Goal: Task Accomplishment & Management: Use online tool/utility

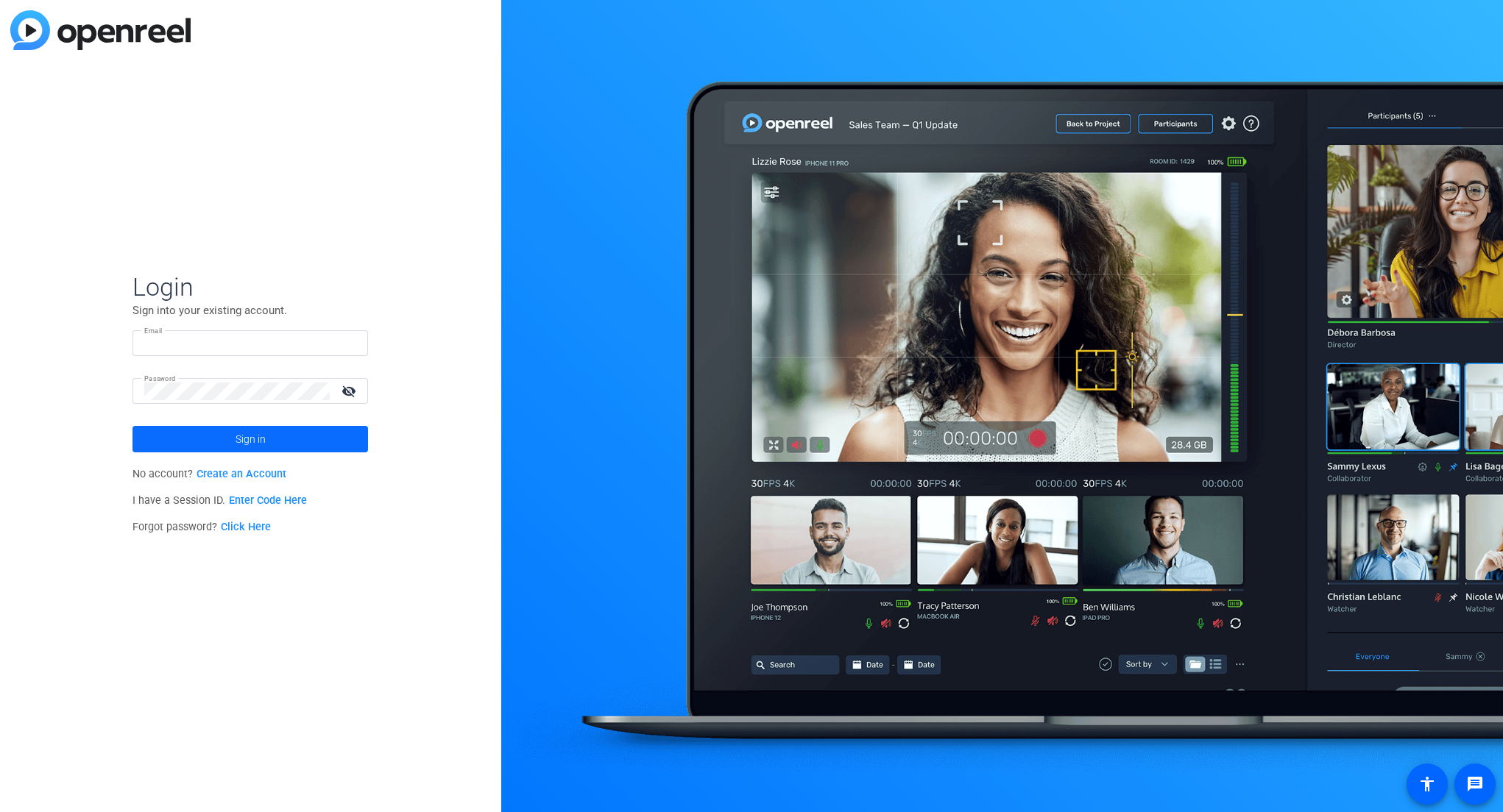
type input "[EMAIL_ADDRESS][DOMAIN_NAME]"
click at [261, 450] on span "Sign in" at bounding box center [250, 439] width 30 height 37
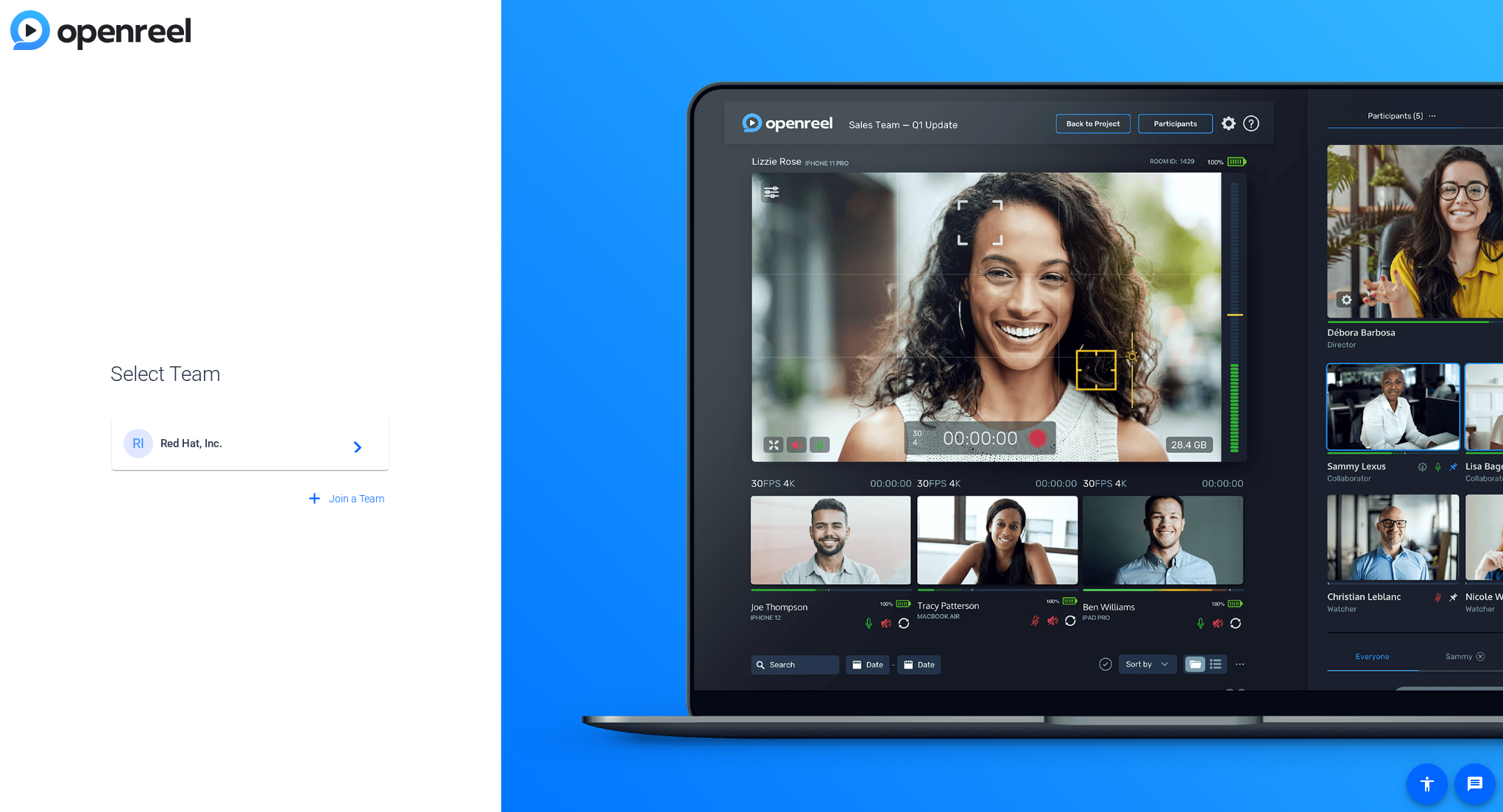
click at [286, 439] on span "Red Hat, Inc." at bounding box center [252, 443] width 184 height 13
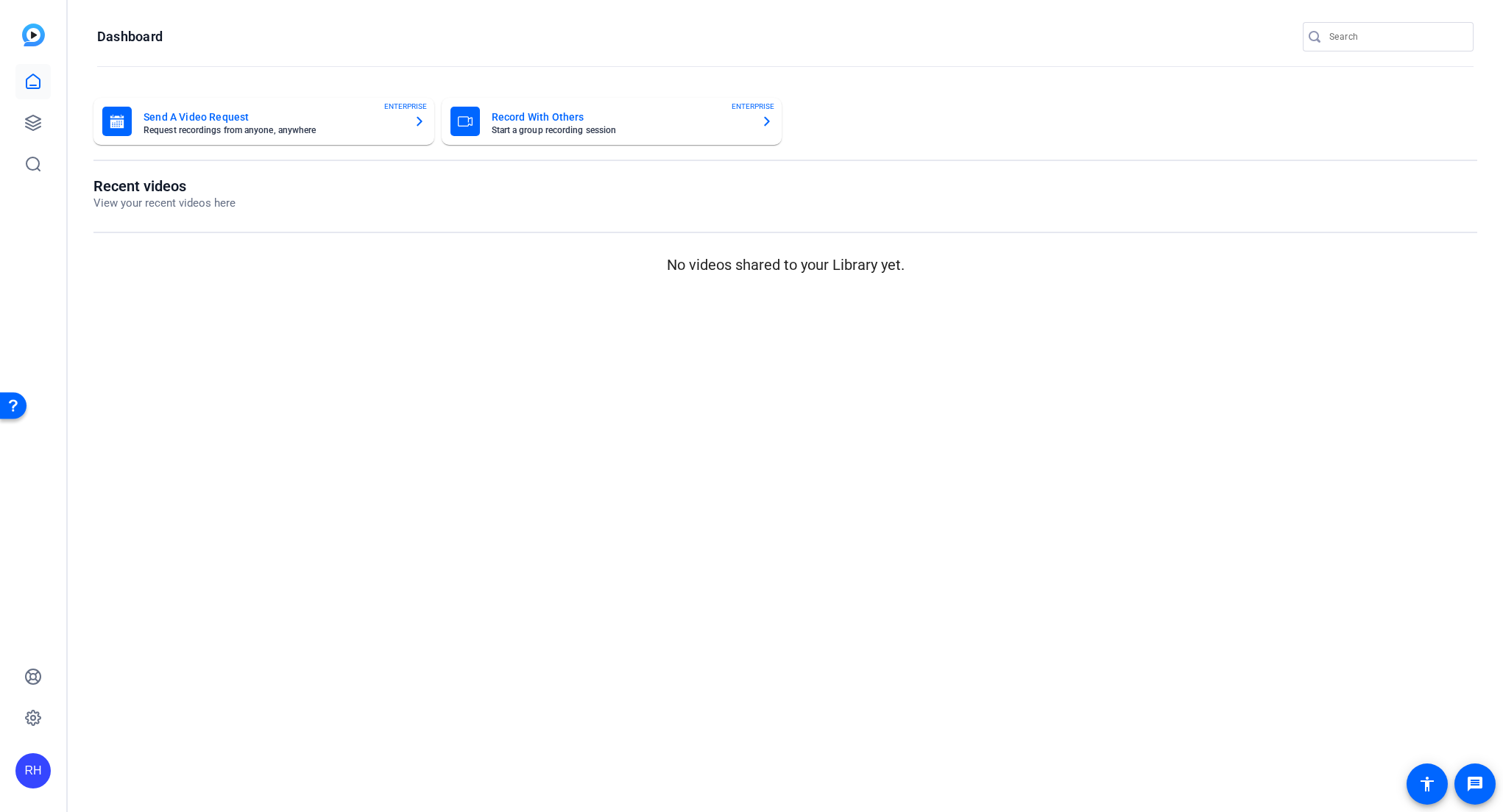
click at [37, 43] on img at bounding box center [33, 34] width 23 height 23
click at [38, 76] on icon at bounding box center [33, 82] width 18 height 18
click at [35, 118] on icon at bounding box center [33, 123] width 18 height 18
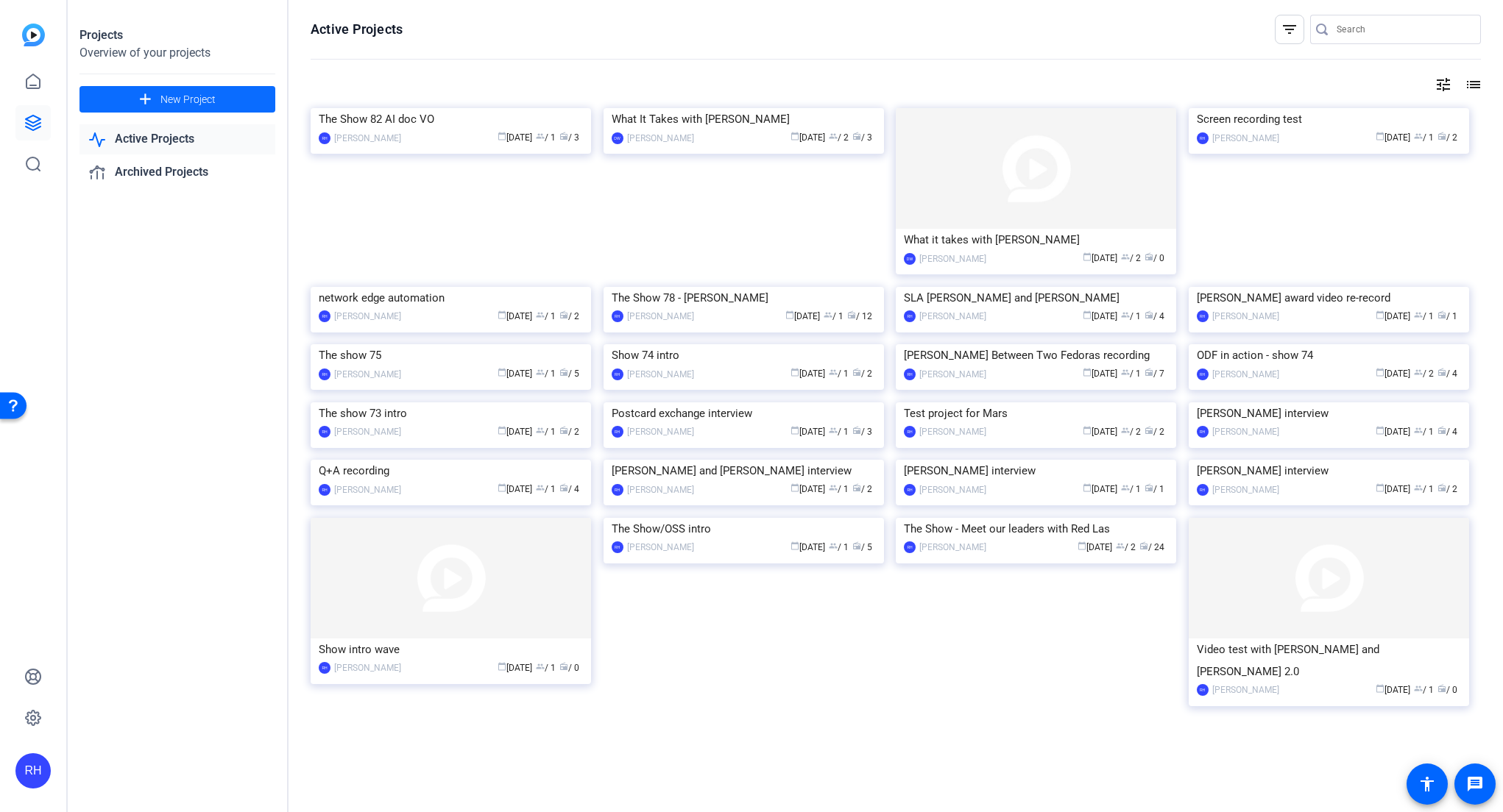
click at [193, 100] on span "New Project" at bounding box center [187, 100] width 55 height 16
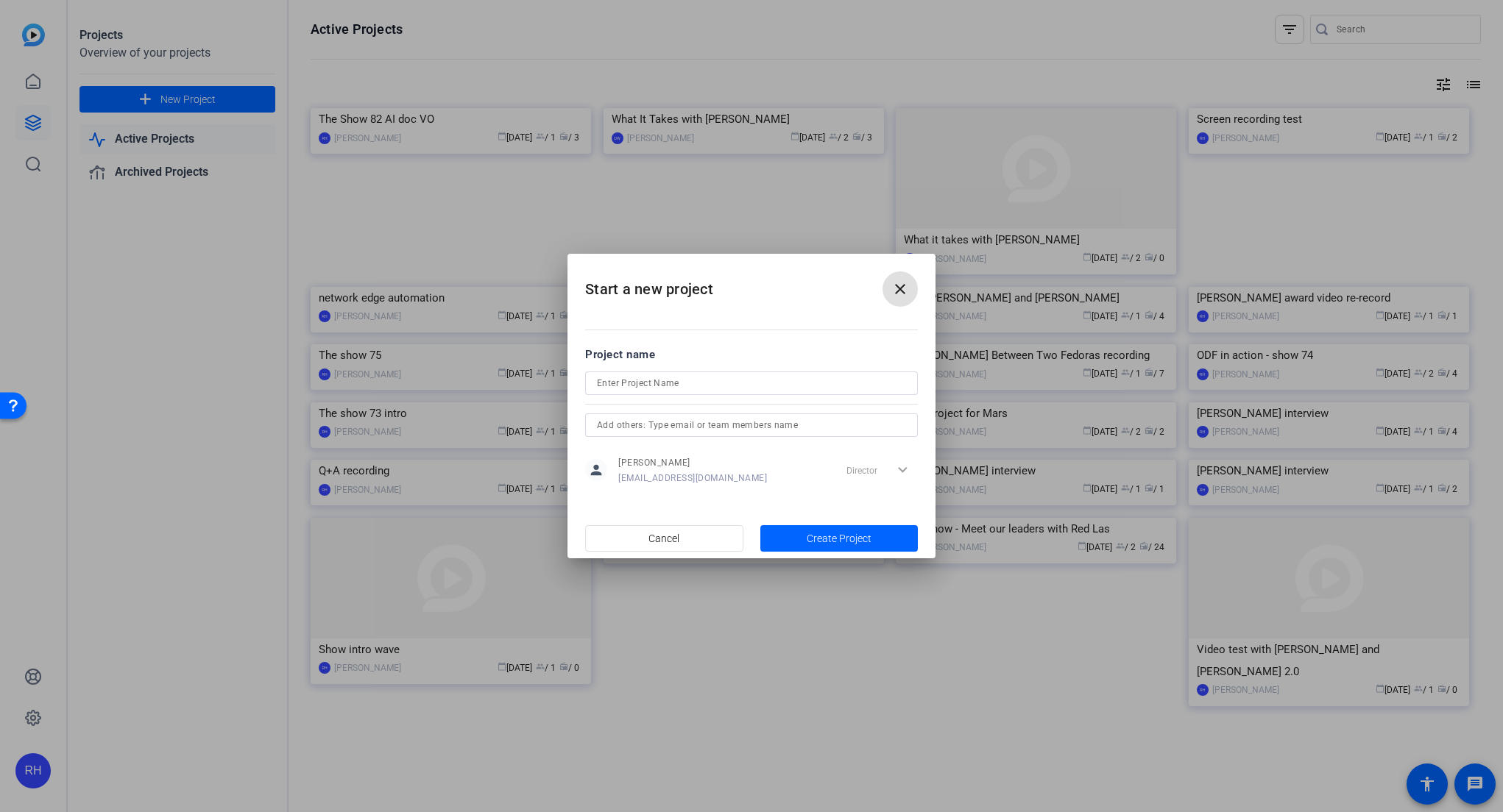
click at [749, 382] on input at bounding box center [751, 383] width 309 height 18
type input "The Show 83 - OPL interview"
click at [856, 536] on span "Create Project" at bounding box center [839, 539] width 65 height 16
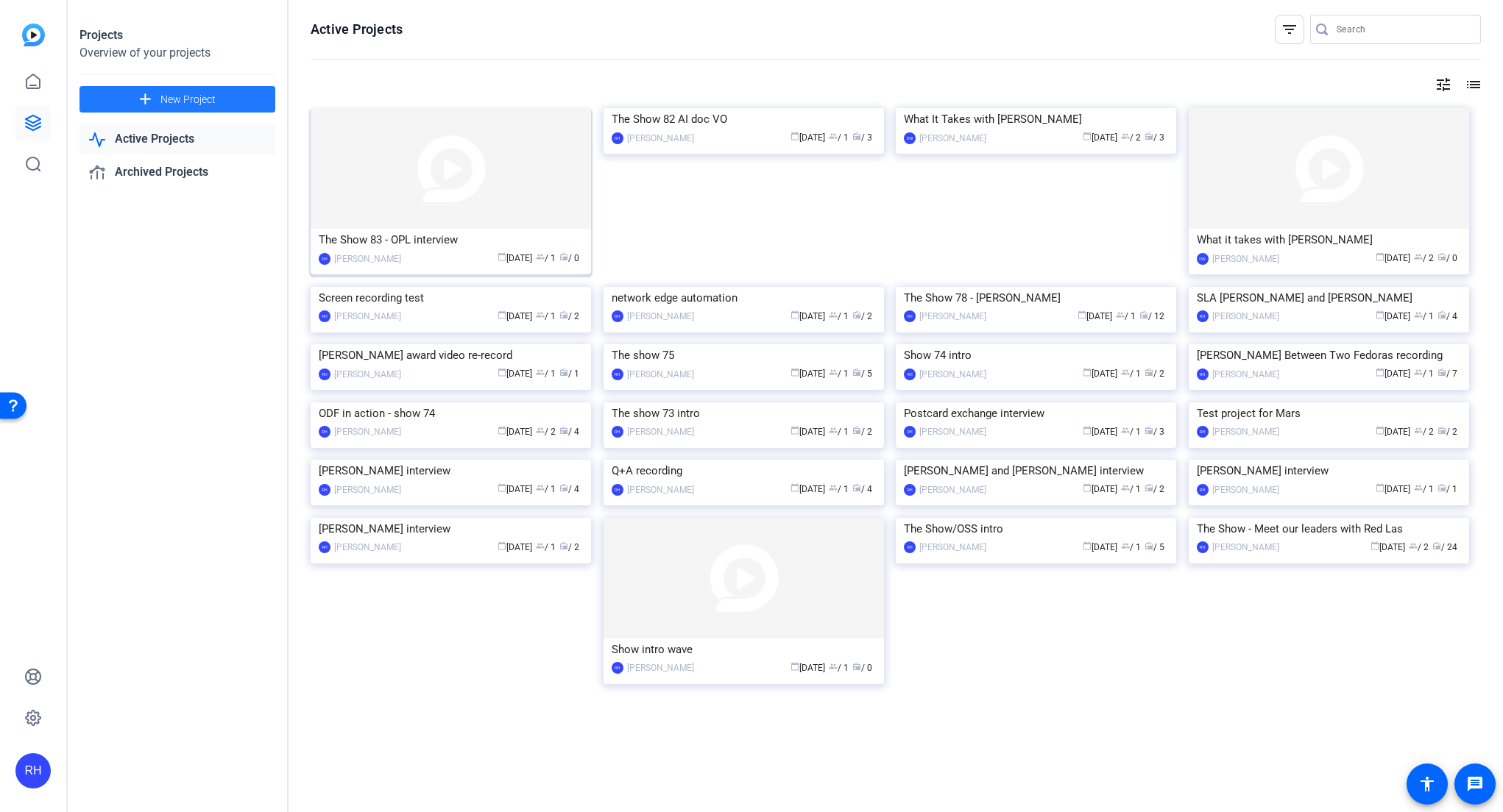
click at [517, 142] on img at bounding box center [450, 168] width 280 height 121
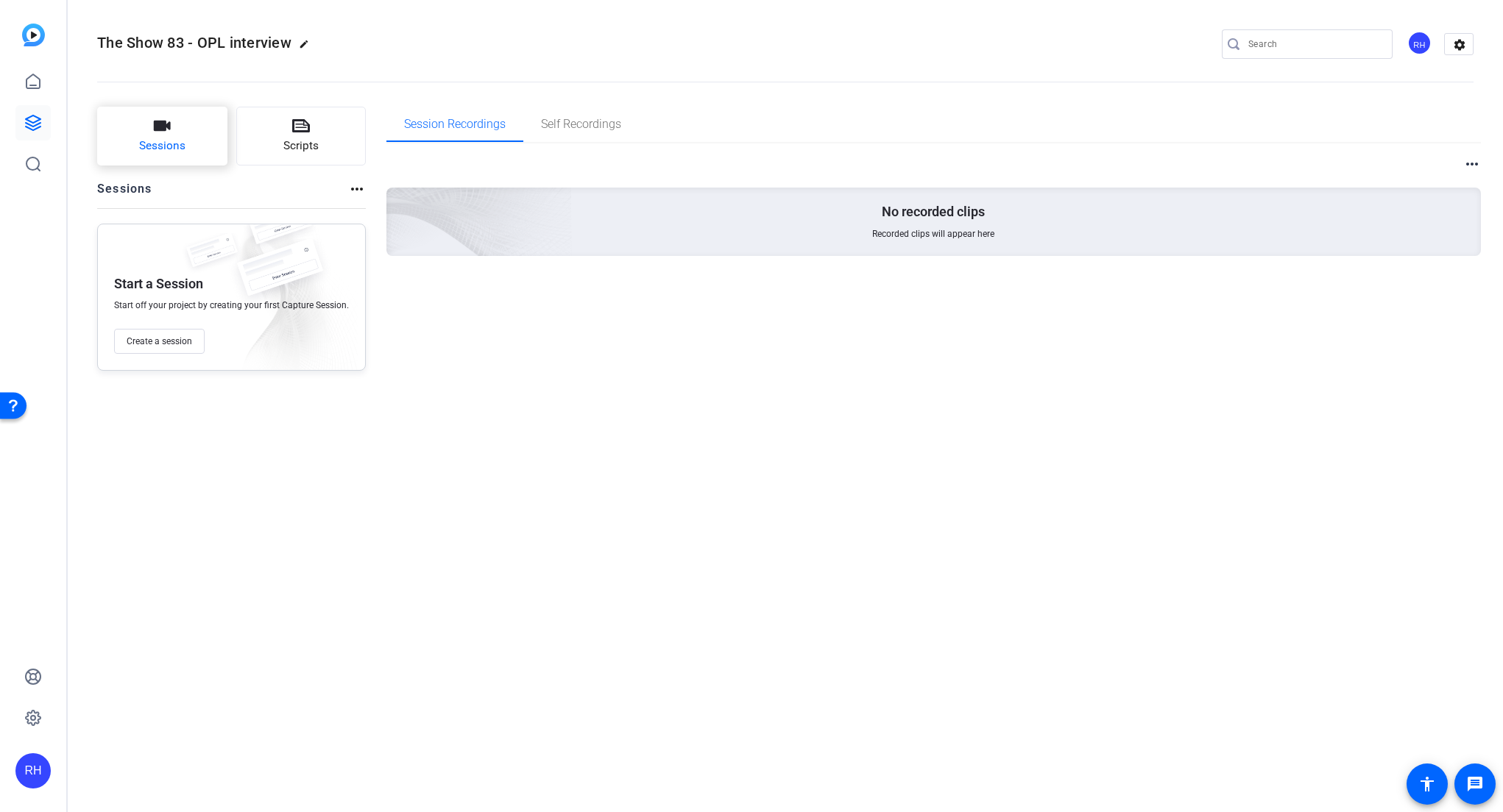
click at [159, 128] on icon "button" at bounding box center [163, 125] width 17 height 10
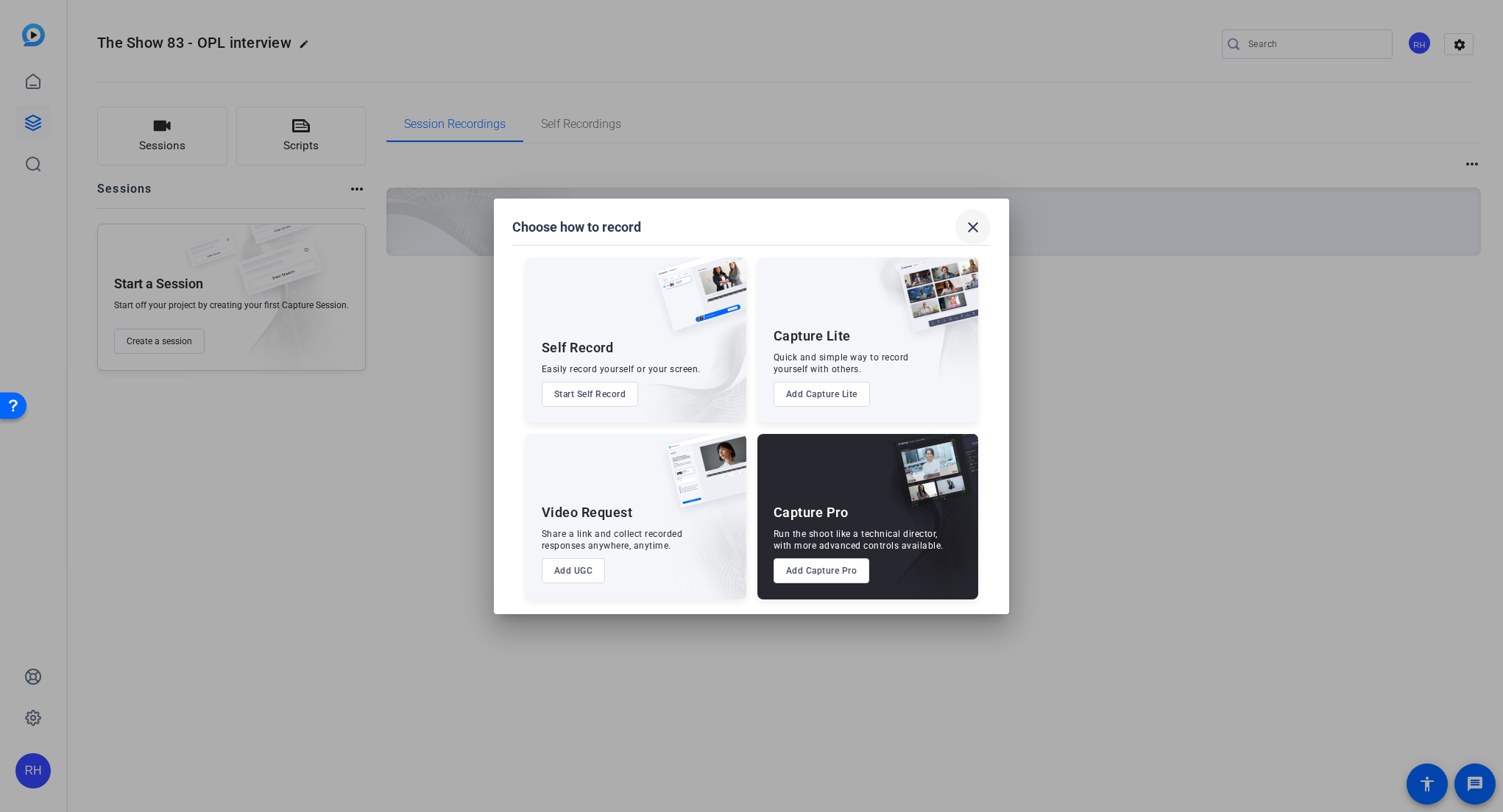
click at [976, 219] on mat-icon "close" at bounding box center [972, 227] width 18 height 18
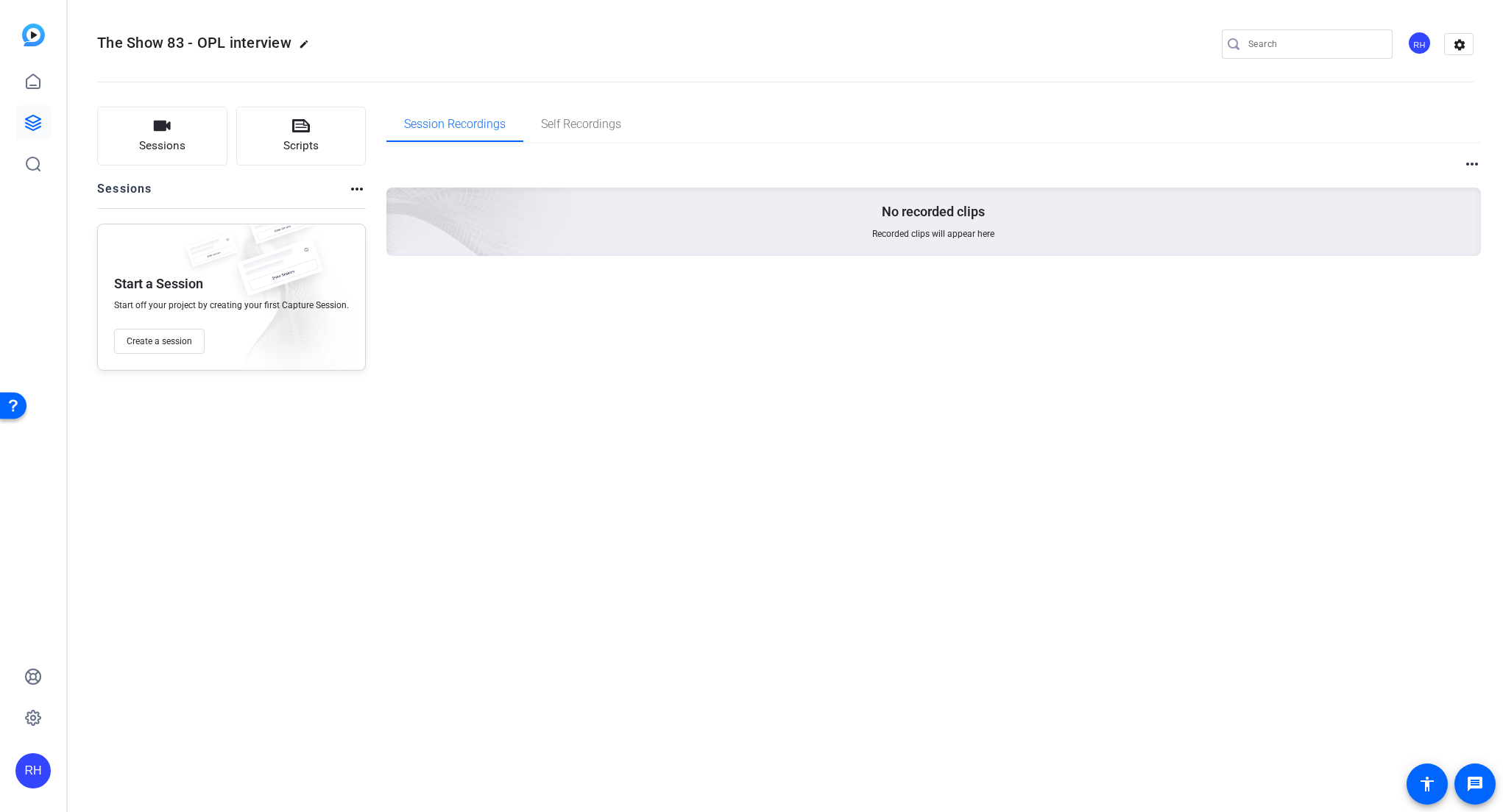
click at [607, 232] on div "No recorded clips Recorded clips will appear here" at bounding box center [934, 222] width 1095 height 68
click at [154, 345] on span "Create a session" at bounding box center [159, 341] width 65 height 12
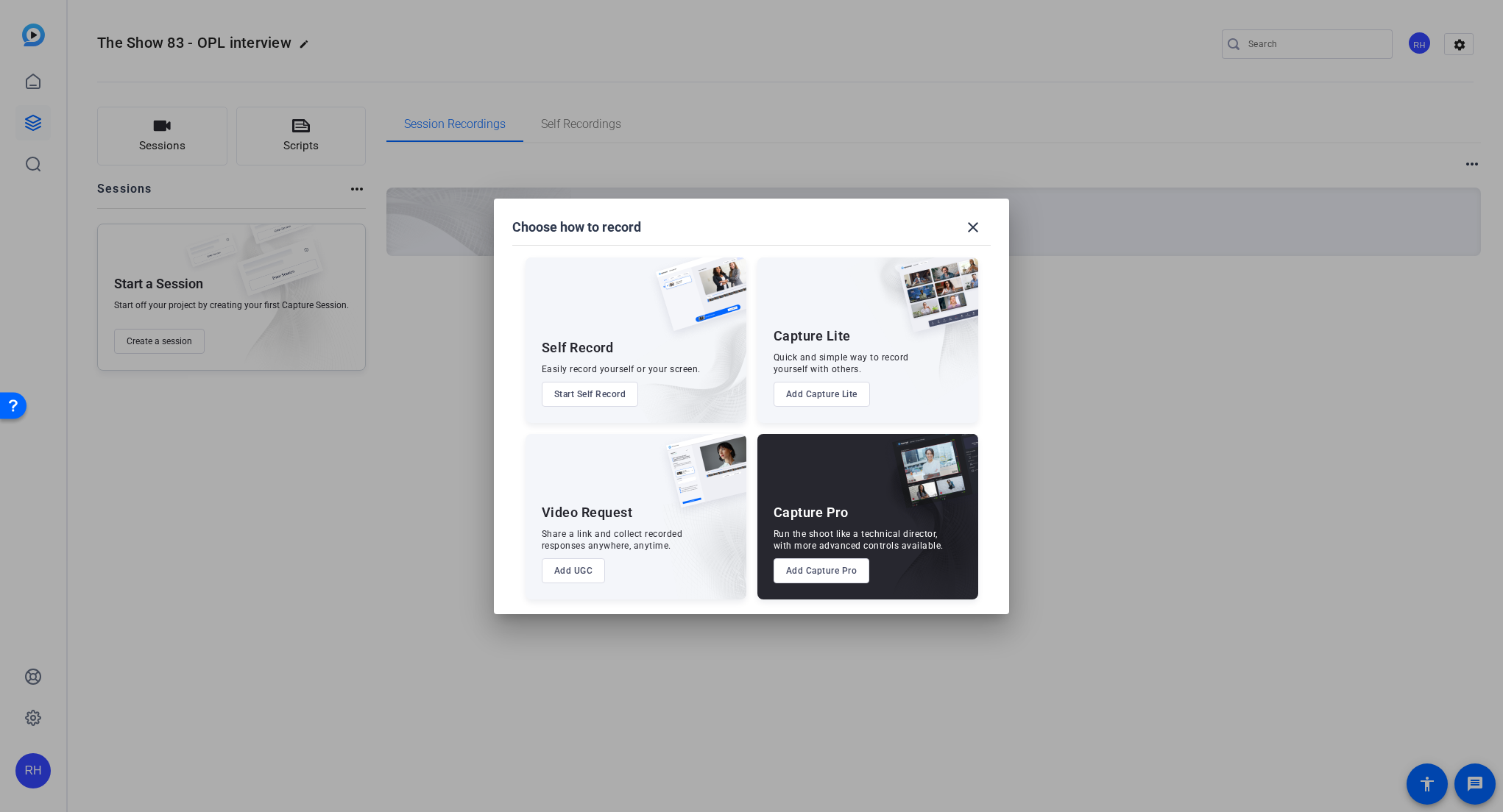
click at [835, 576] on button "Add Capture Pro" at bounding box center [822, 571] width 96 height 25
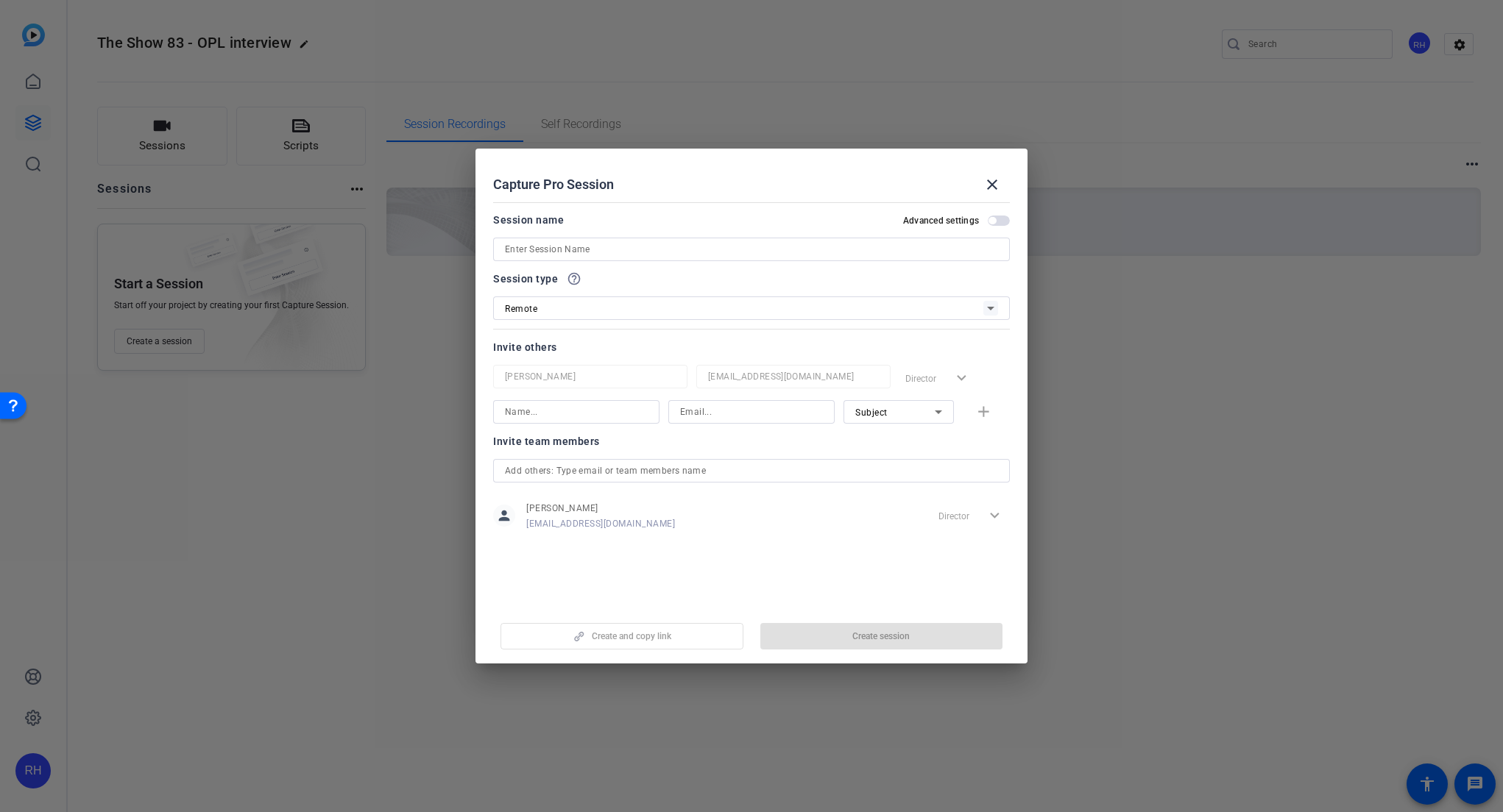
click at [564, 250] on input at bounding box center [752, 249] width 493 height 18
paste input "[PERSON_NAME]"
type input "OPL interview with [PERSON_NAME]"
click at [575, 470] on input "text" at bounding box center [752, 471] width 493 height 18
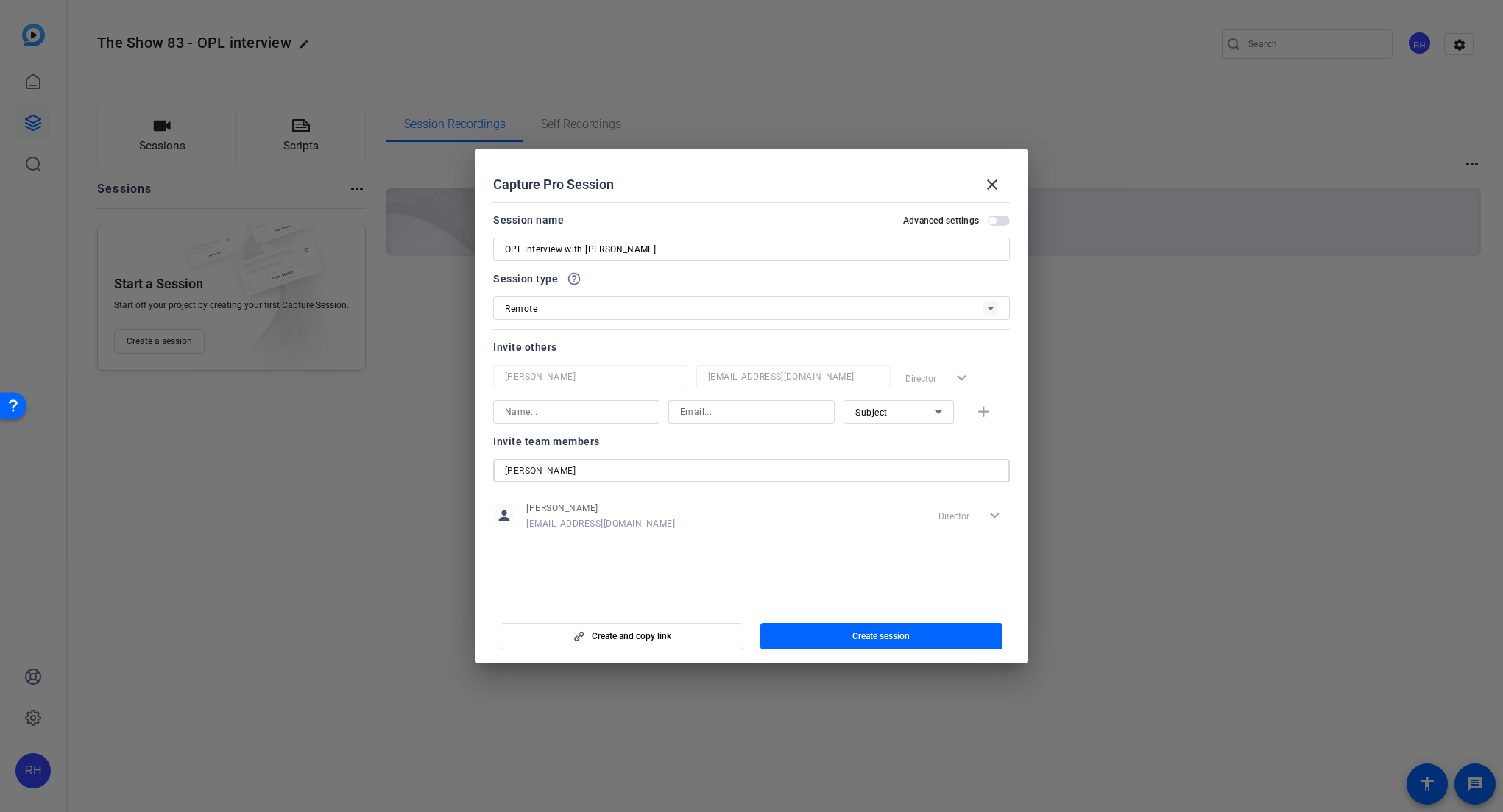
drag, startPoint x: 548, startPoint y: 470, endPoint x: 492, endPoint y: 465, distance: 56.2
click at [493, 465] on div "[PERSON_NAME]" at bounding box center [752, 471] width 517 height 23
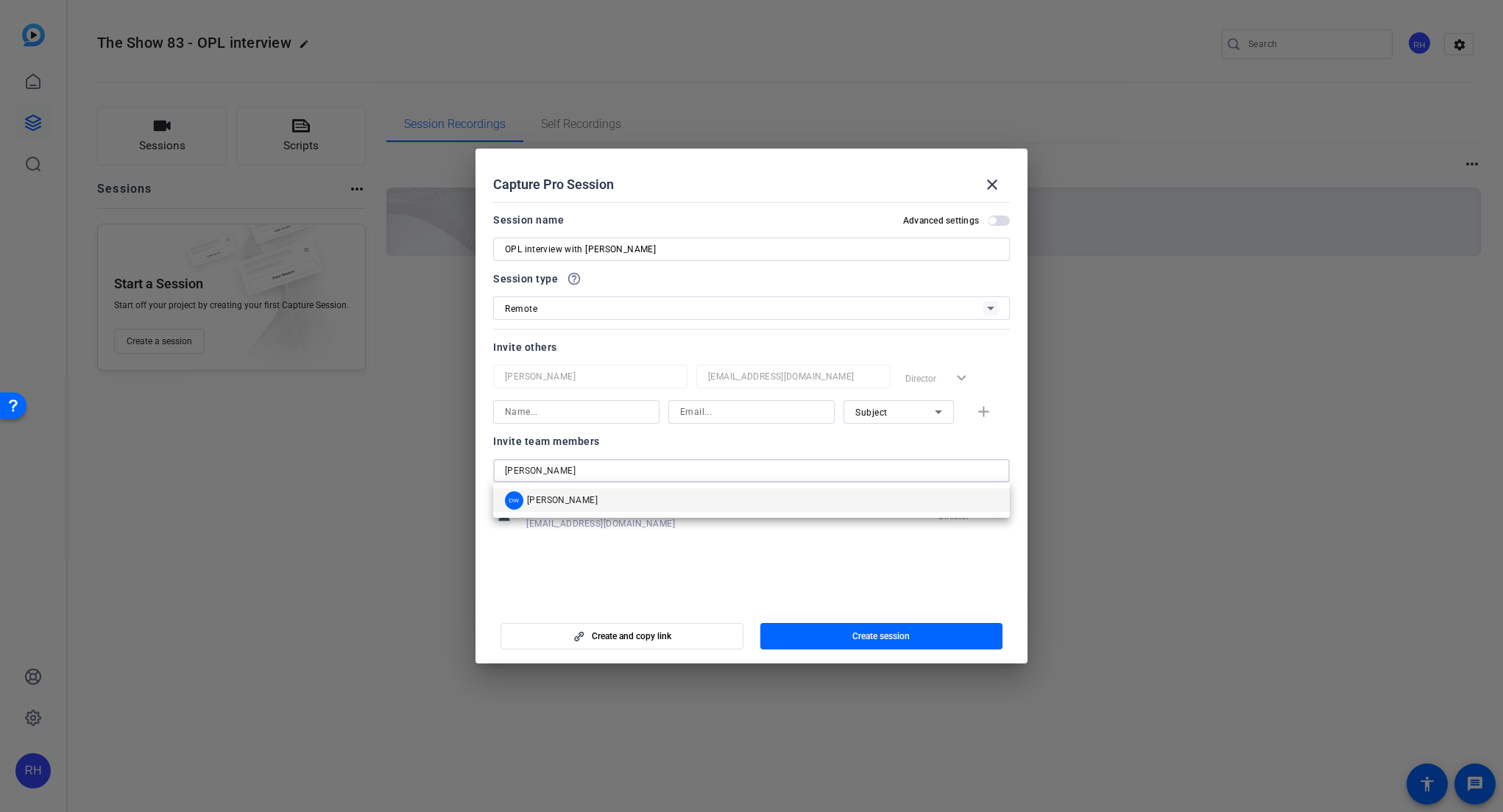
type input "[PERSON_NAME]"
click at [553, 504] on span "[PERSON_NAME]" at bounding box center [562, 500] width 71 height 12
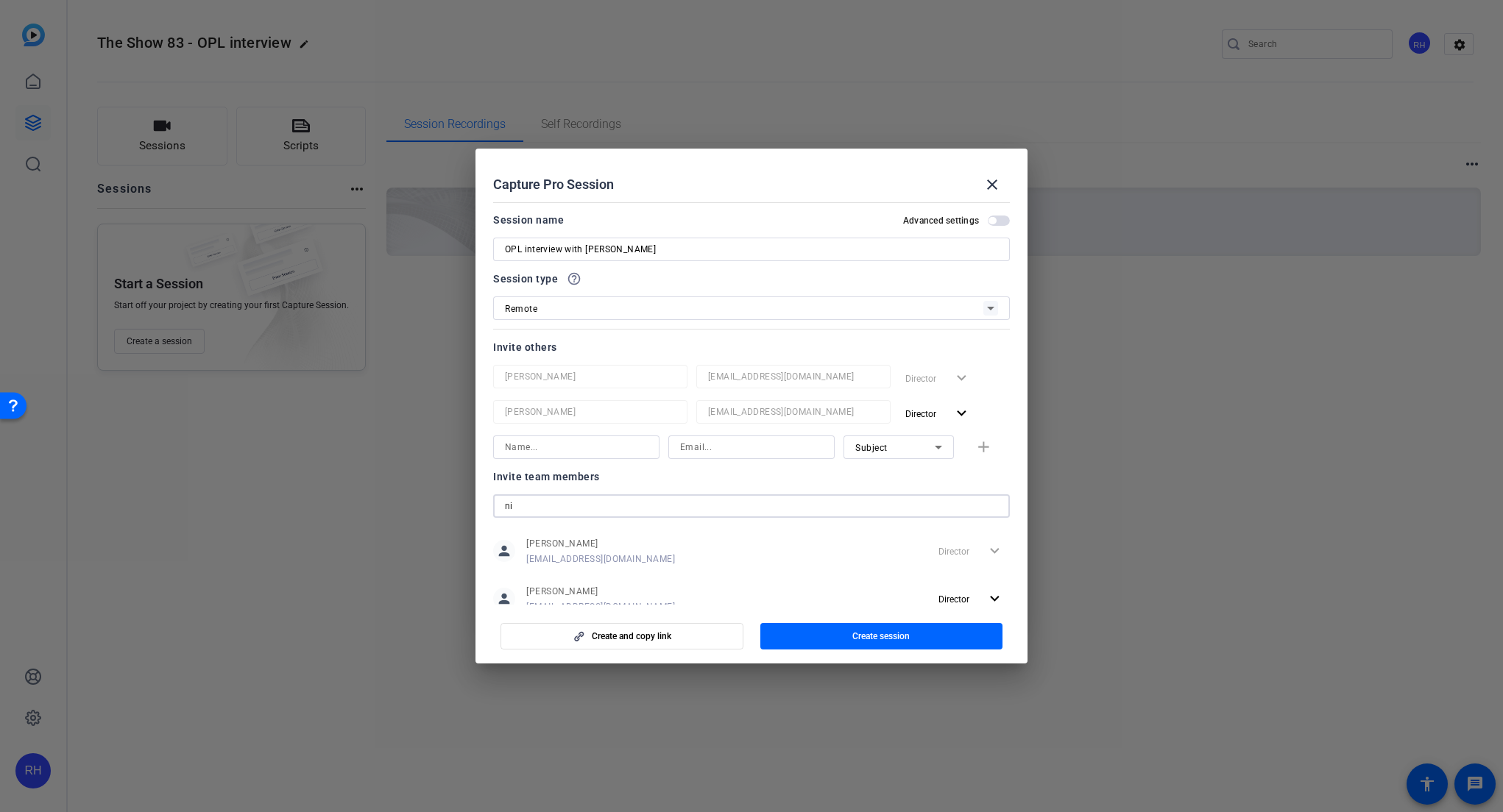
type input "n"
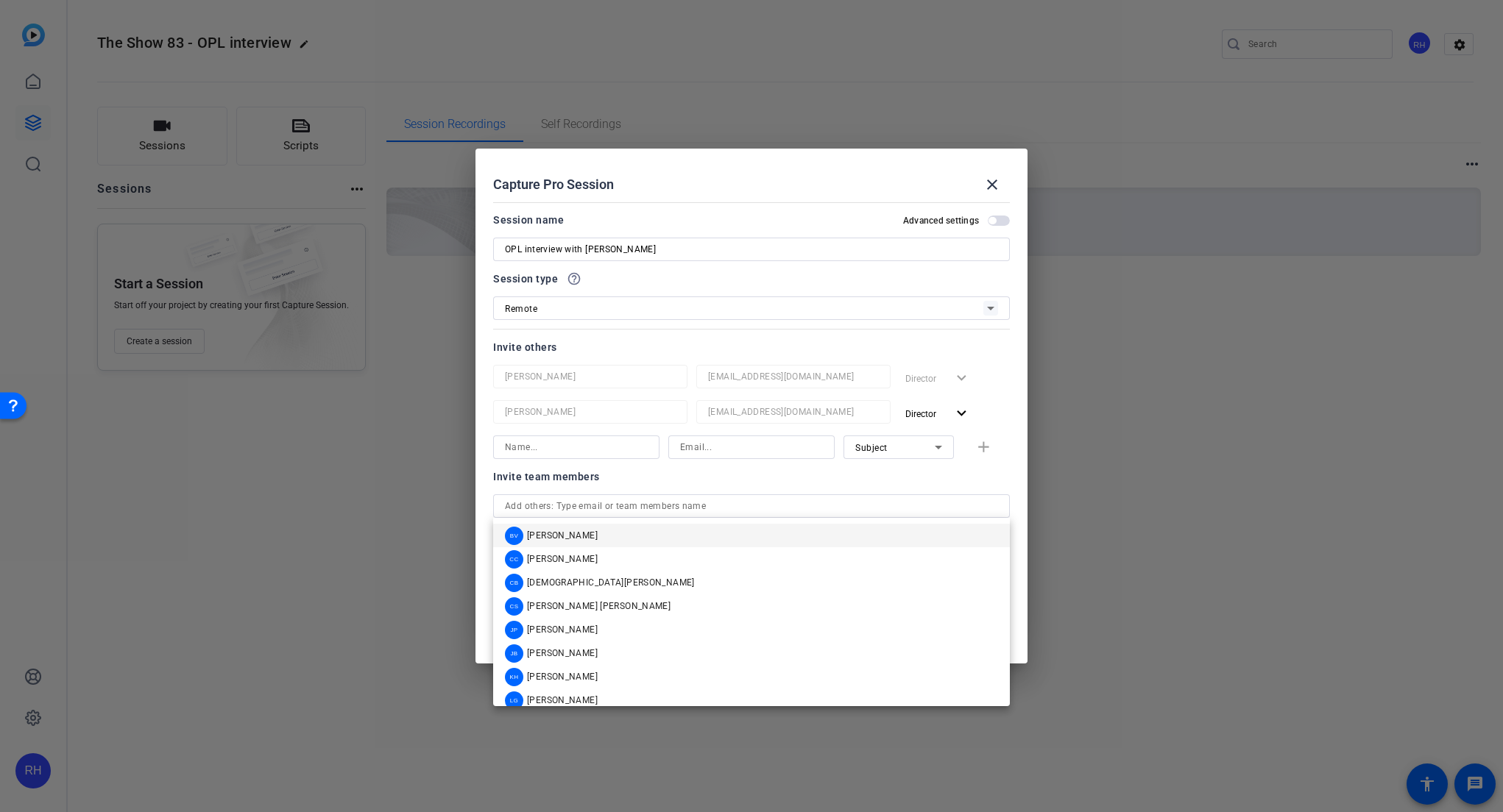
click at [871, 333] on div at bounding box center [752, 328] width 517 height 16
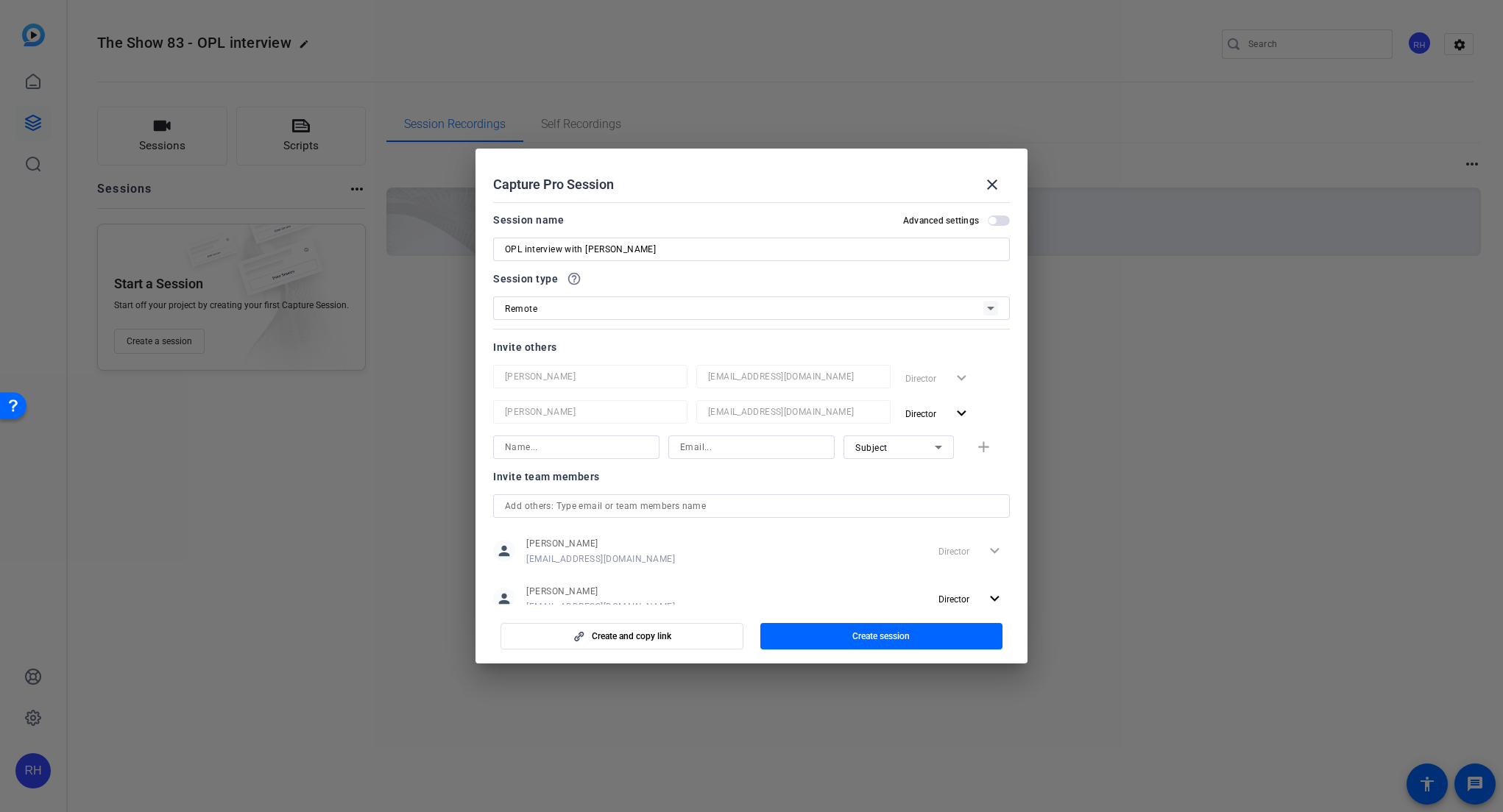
click at [1002, 219] on span "button" at bounding box center [999, 220] width 22 height 10
click at [987, 304] on icon at bounding box center [990, 308] width 18 height 18
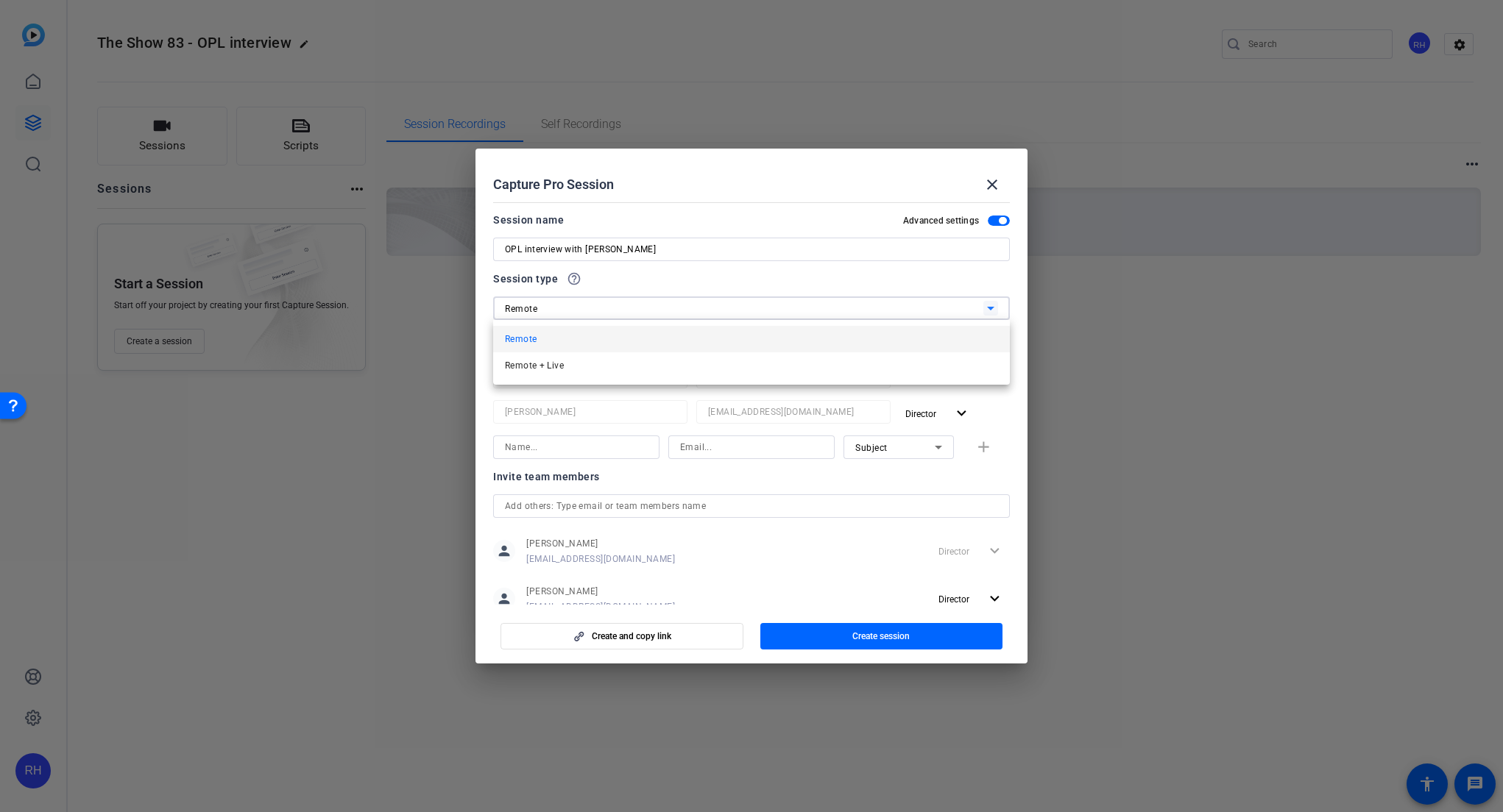
click at [819, 284] on div at bounding box center [752, 406] width 1503 height 812
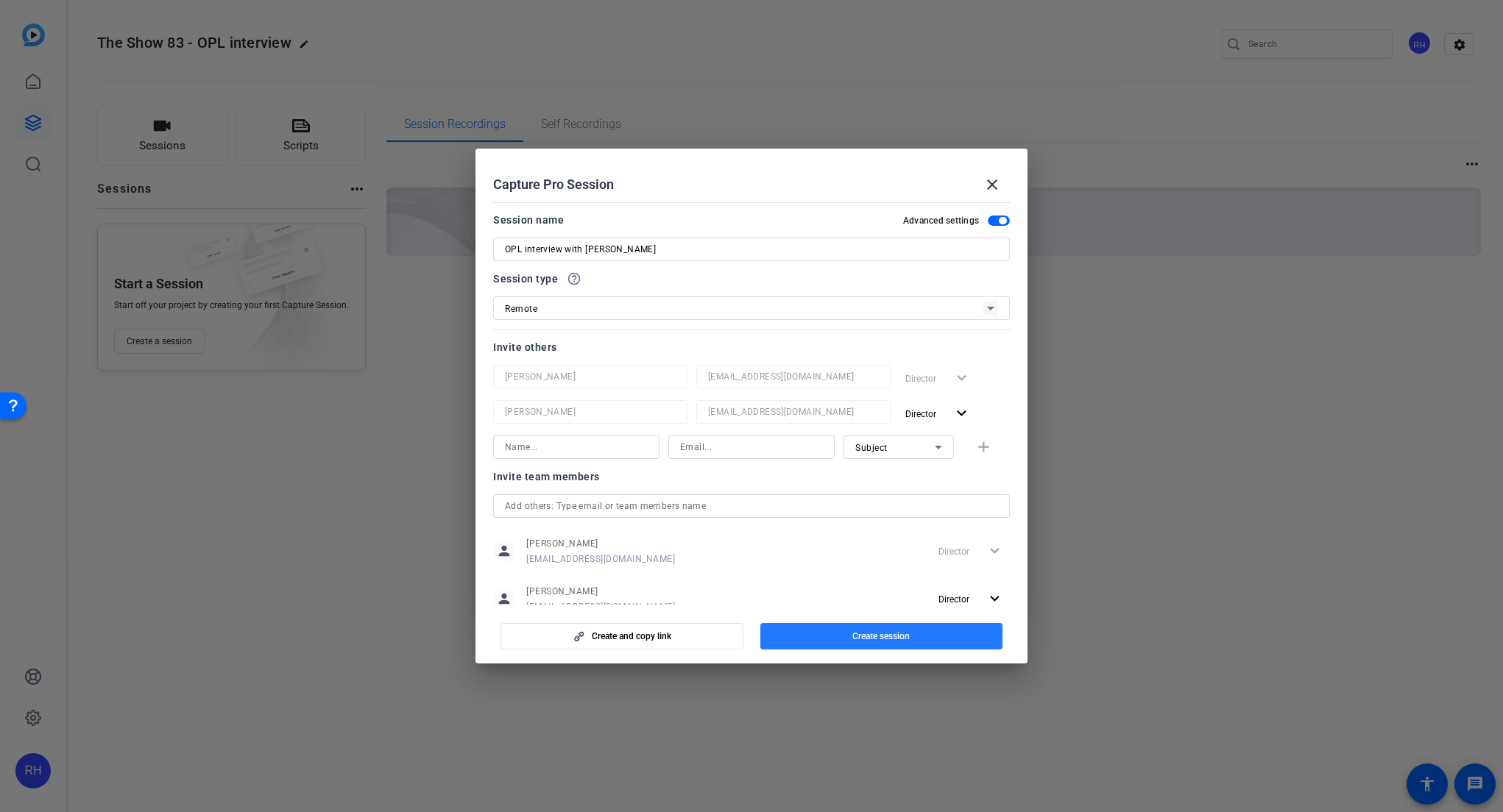
click at [872, 635] on span "Create session" at bounding box center [881, 636] width 58 height 12
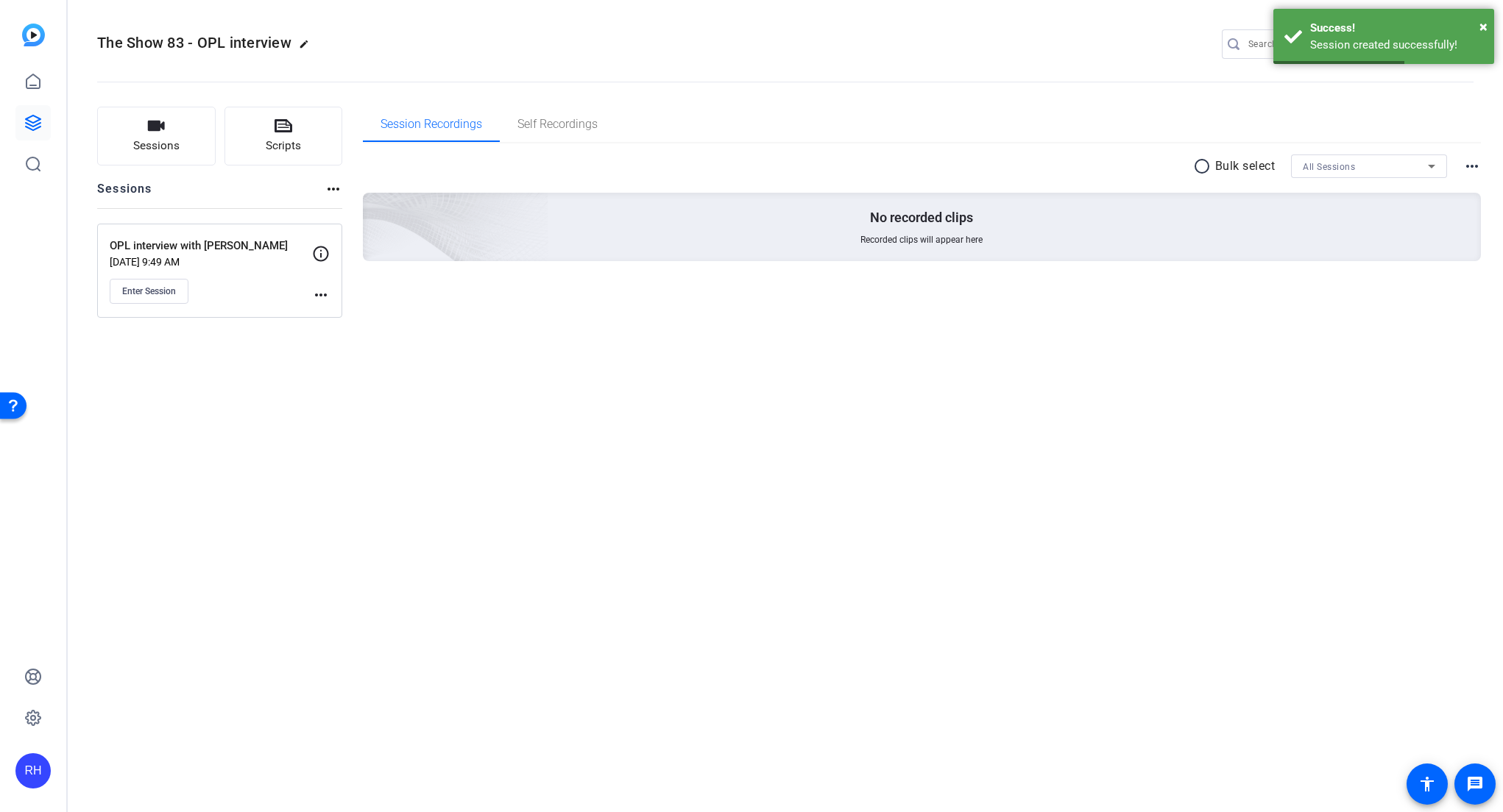
click at [320, 254] on icon at bounding box center [321, 254] width 18 height 18
click at [321, 292] on mat-icon "more_horiz" at bounding box center [321, 295] width 18 height 18
click at [170, 291] on div at bounding box center [752, 406] width 1503 height 812
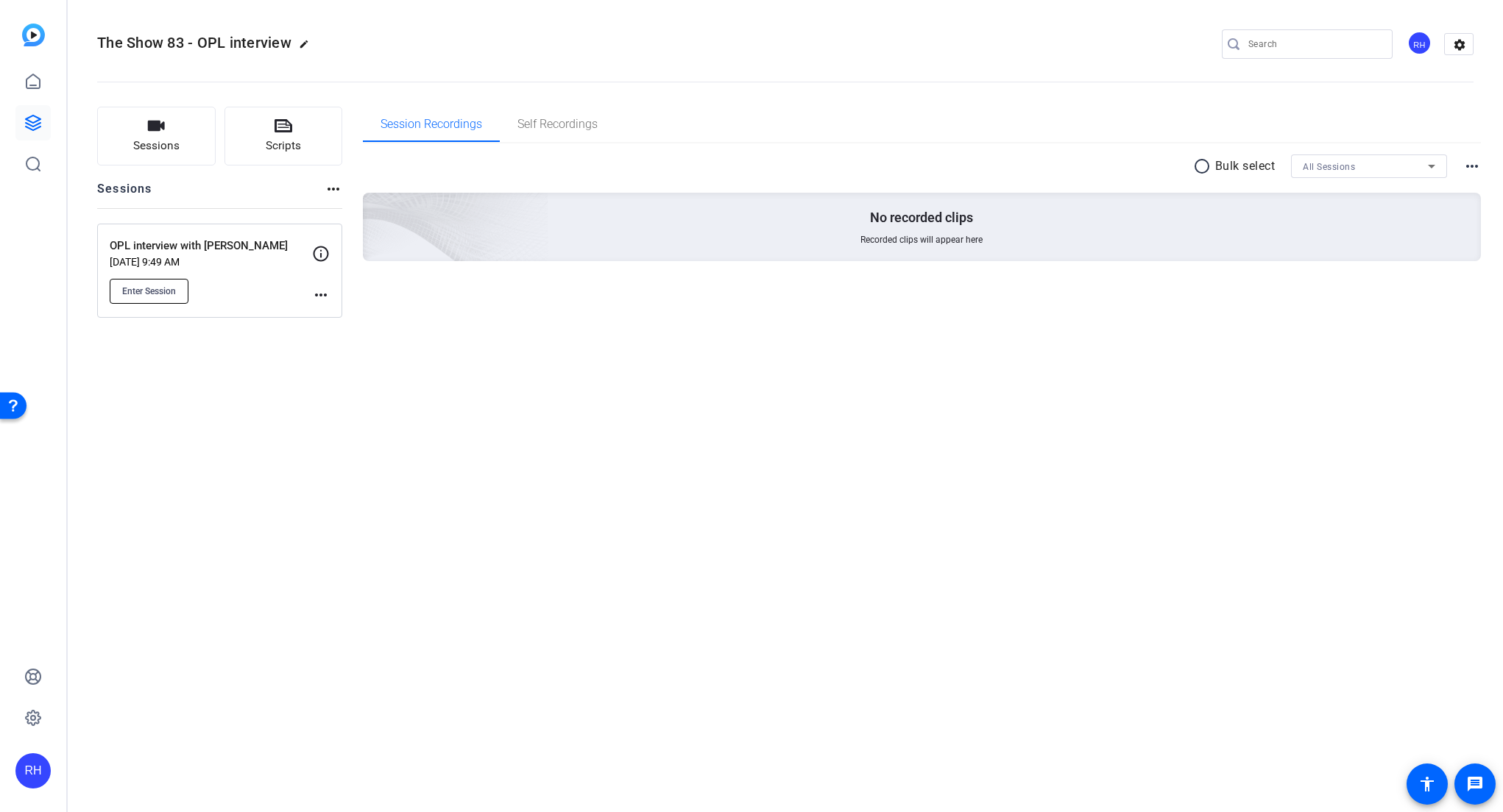
click at [167, 289] on span "Enter Session" at bounding box center [149, 291] width 54 height 12
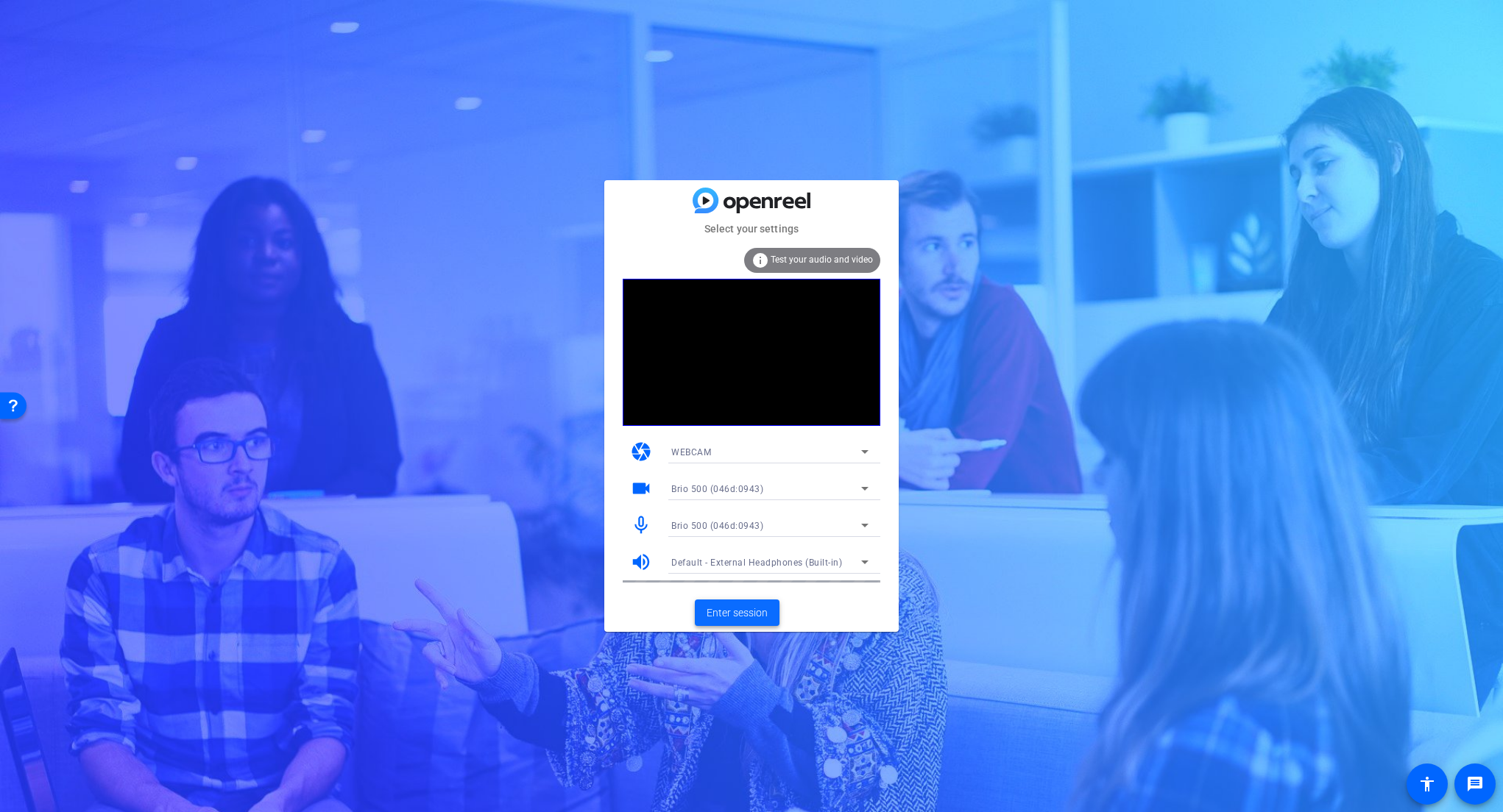
click at [749, 613] on span "Enter session" at bounding box center [737, 614] width 61 height 16
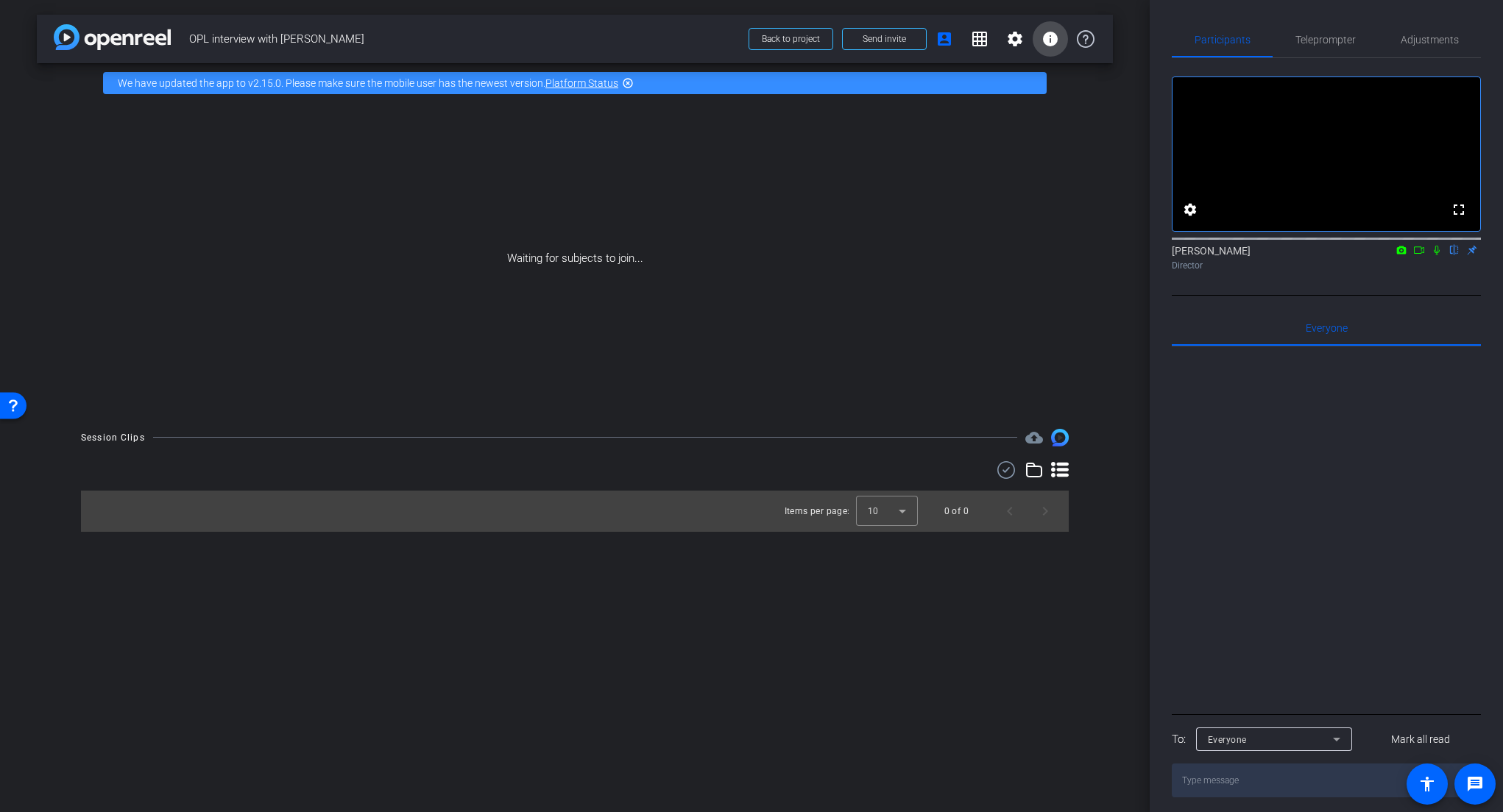
click at [1046, 47] on mat-icon "info" at bounding box center [1050, 39] width 18 height 18
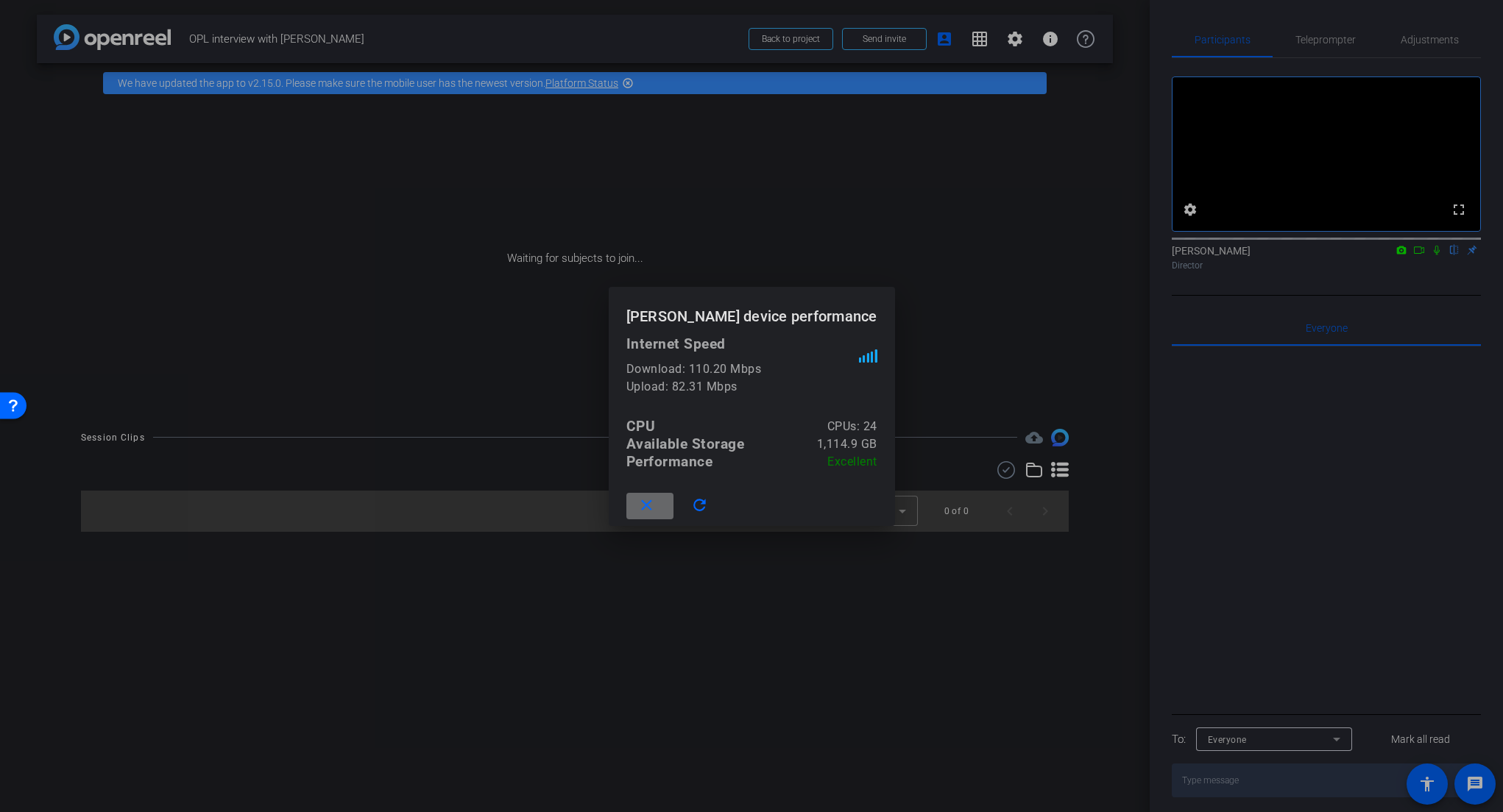
click at [661, 510] on span at bounding box center [650, 506] width 47 height 35
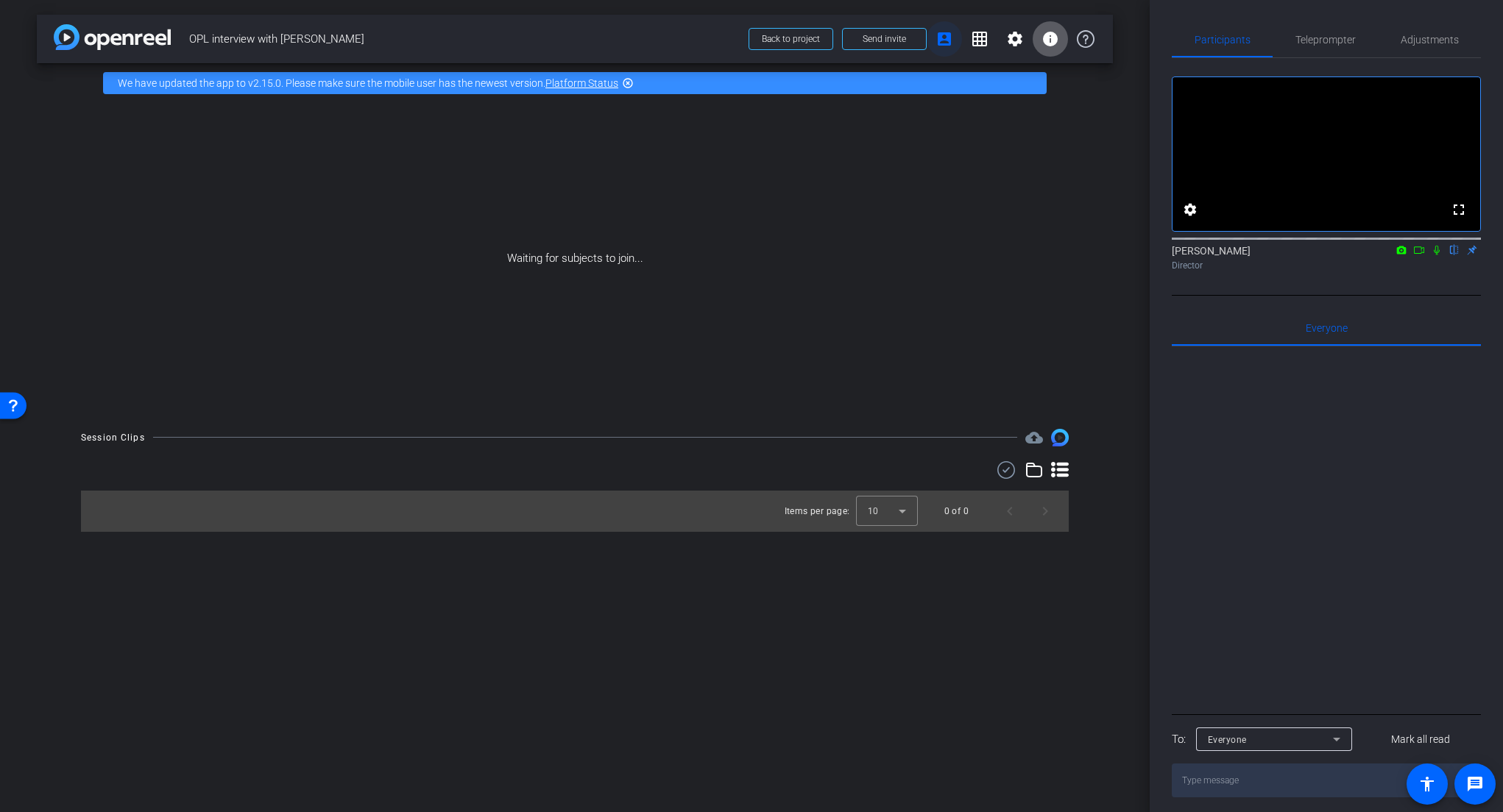
click at [958, 35] on span at bounding box center [944, 38] width 35 height 35
click at [1010, 35] on mat-icon "settings" at bounding box center [1014, 39] width 18 height 18
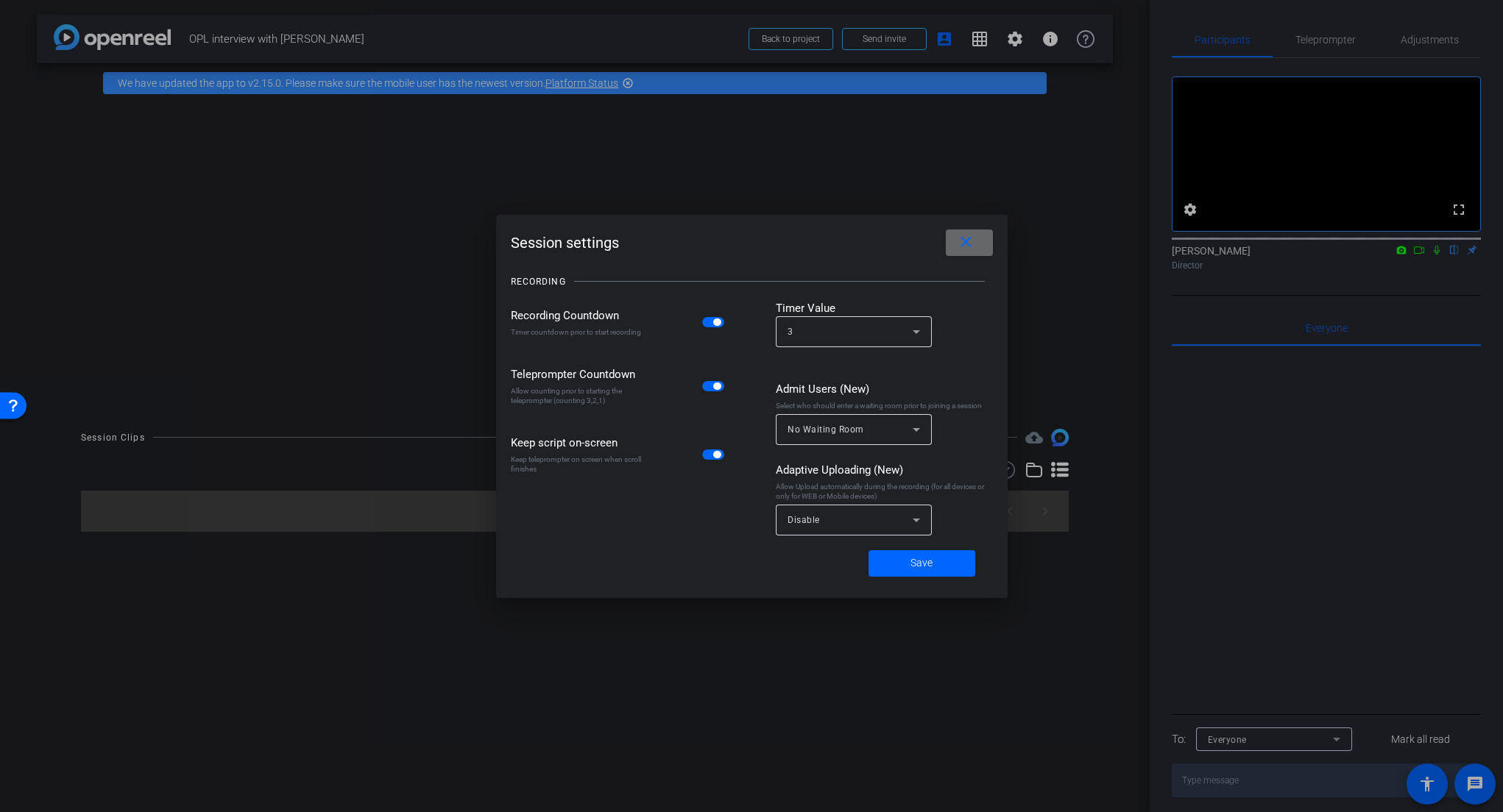
click at [954, 242] on span at bounding box center [969, 243] width 47 height 35
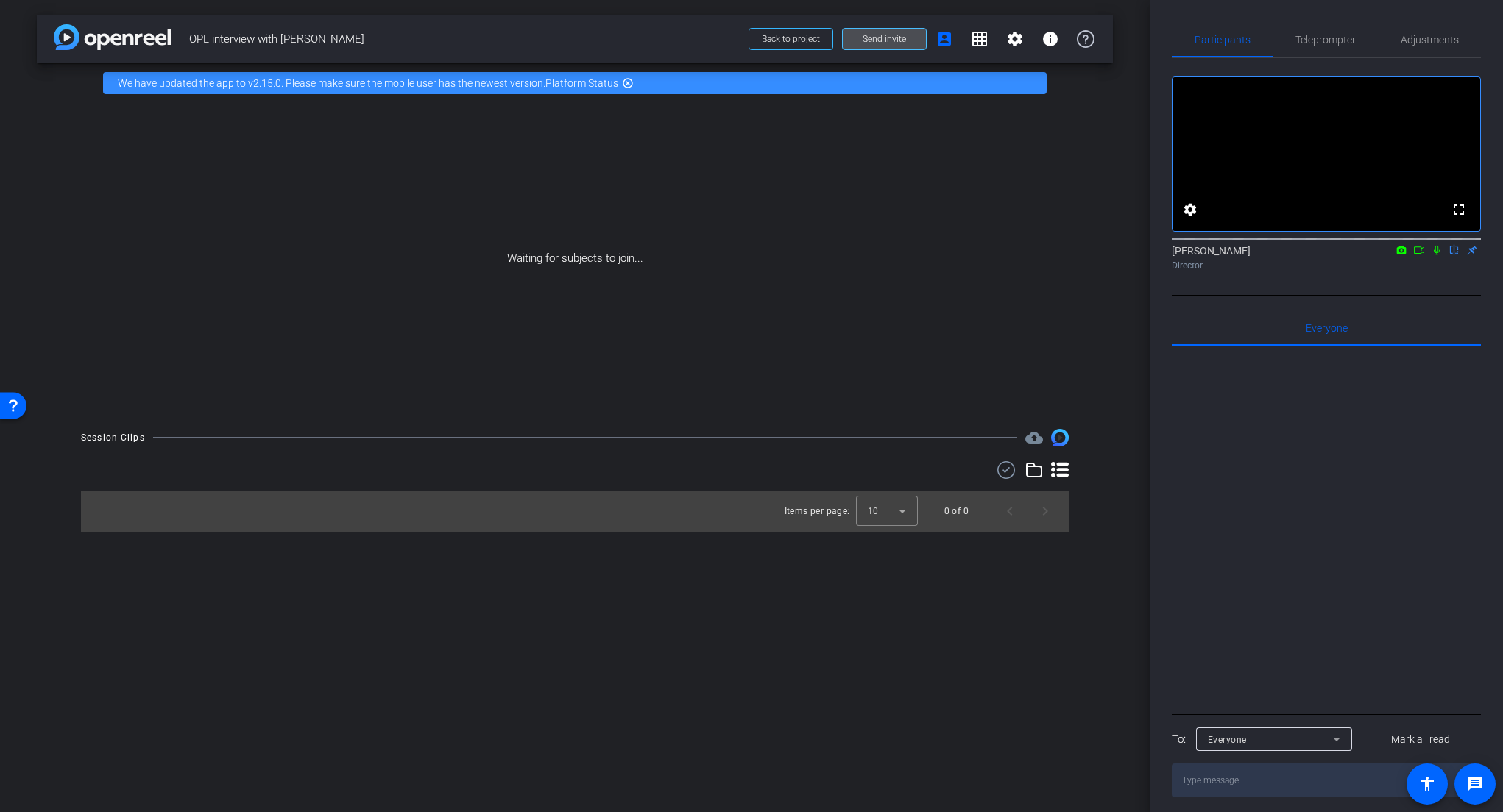
click at [905, 40] on span "Send invite" at bounding box center [885, 39] width 44 height 12
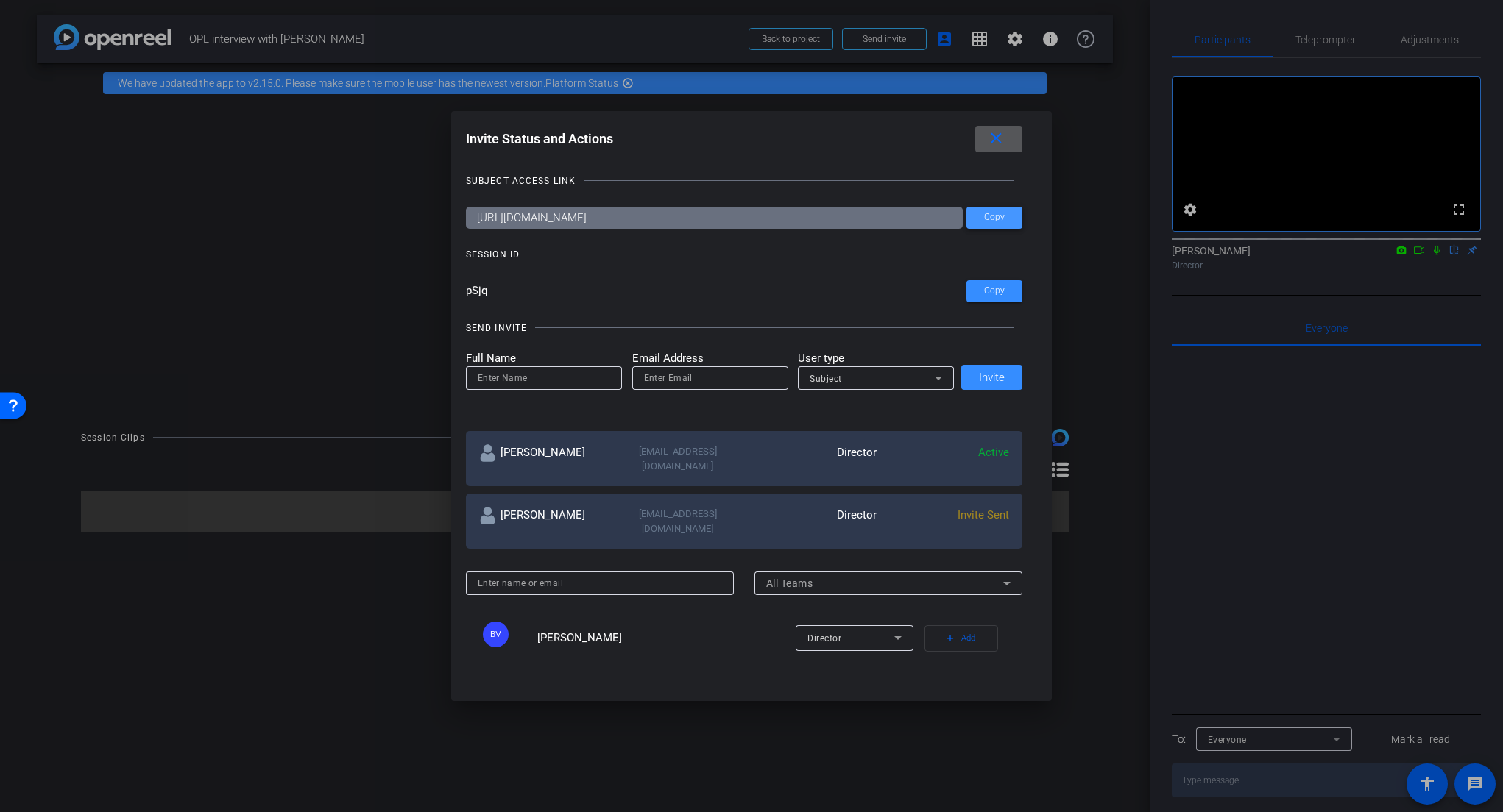
click at [993, 215] on span "Copy" at bounding box center [994, 217] width 20 height 11
